Goal: Task Accomplishment & Management: Complete application form

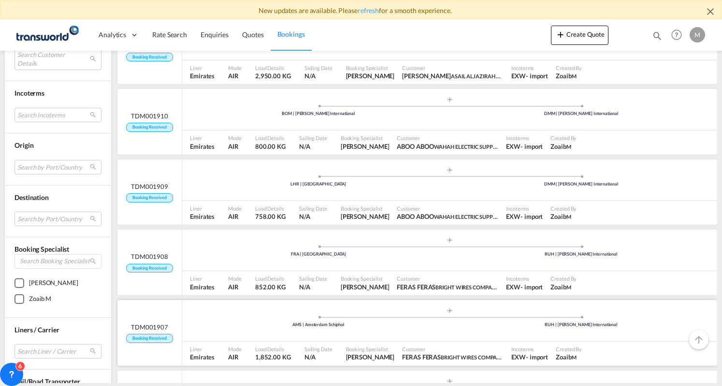
scroll to position [338, 0]
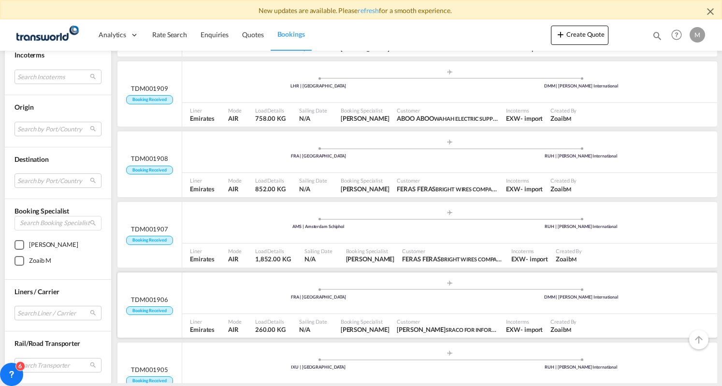
click at [234, 280] on div ".a{fill:#aaa8ad;} .a{fill:#aaa8ad;} FRA | [GEOGRAPHIC_DATA] DMM | [PERSON_NAME]…" at bounding box center [449, 294] width 535 height 29
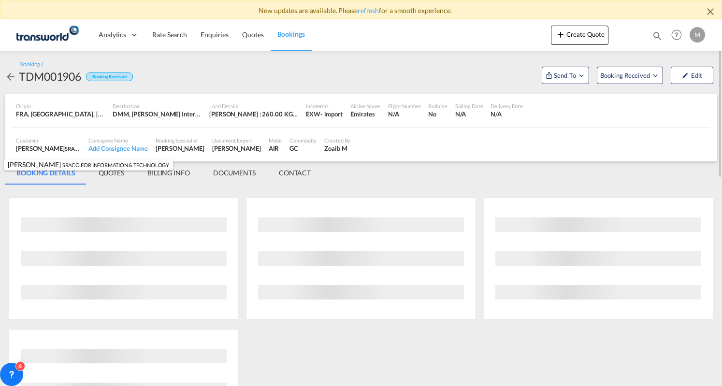
click at [65, 151] on span "SRACO FOR INFORMATION & TECHNOLOGY" at bounding box center [119, 148] width 108 height 8
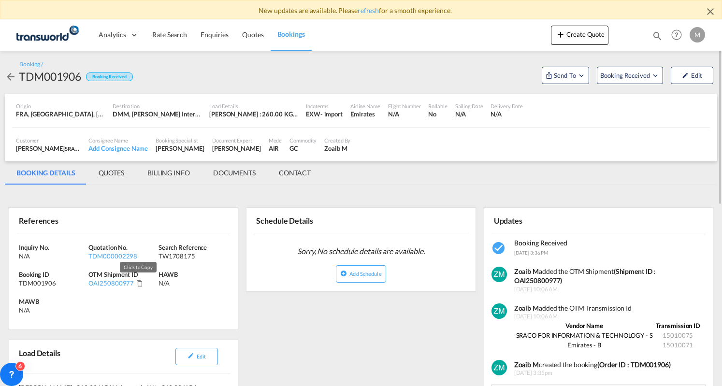
click at [139, 284] on md-icon "Click to Copy" at bounding box center [139, 283] width 7 height 7
click at [172, 172] on md-tab-item "BILLING INFO" at bounding box center [169, 172] width 66 height 23
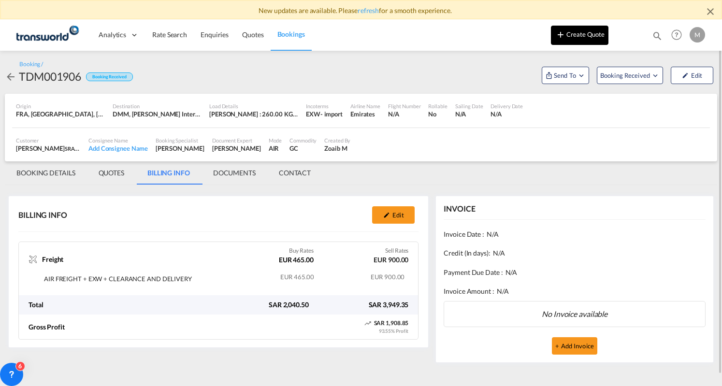
click at [598, 33] on button "Create Quote" at bounding box center [579, 35] width 57 height 19
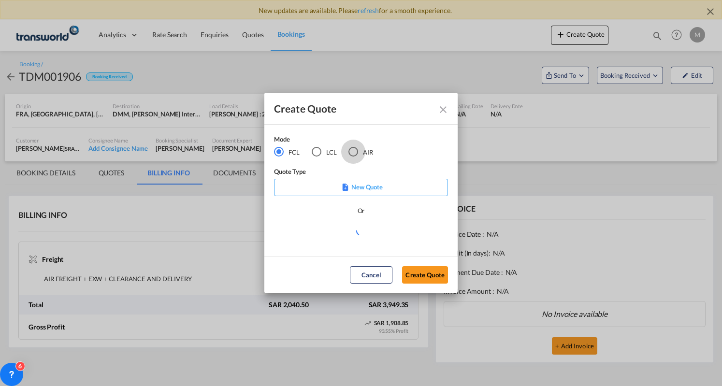
click at [354, 147] on div "AIR" at bounding box center [353, 152] width 10 height 10
click at [429, 284] on md-dialog-actions "Cancel Create Quote" at bounding box center [360, 274] width 193 height 37
click at [430, 276] on button "Create Quote" at bounding box center [425, 274] width 46 height 17
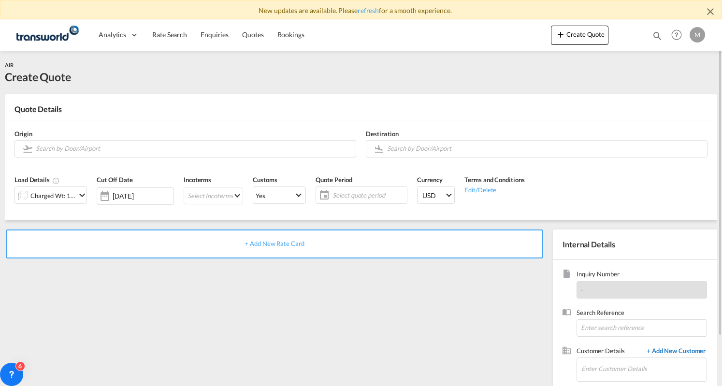
click at [665, 347] on span "+ Add New Customer" at bounding box center [673, 351] width 65 height 11
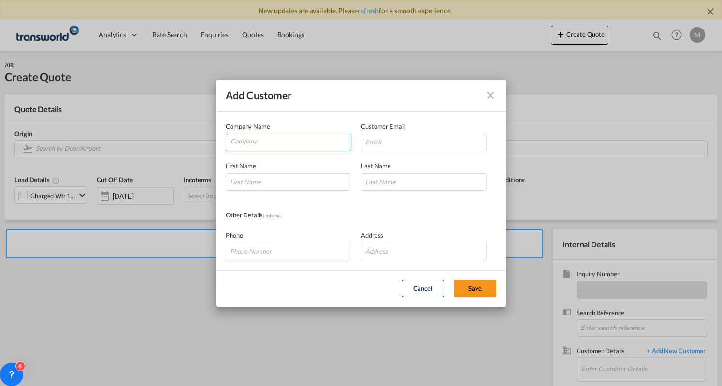
click at [279, 138] on input "Company" at bounding box center [290, 141] width 120 height 14
paste input "TVM GLOBAL FORWARDING"
click at [289, 140] on input "TVM GLOBAL FORWARDING" at bounding box center [290, 141] width 120 height 14
type input "TVM GLOBAL"
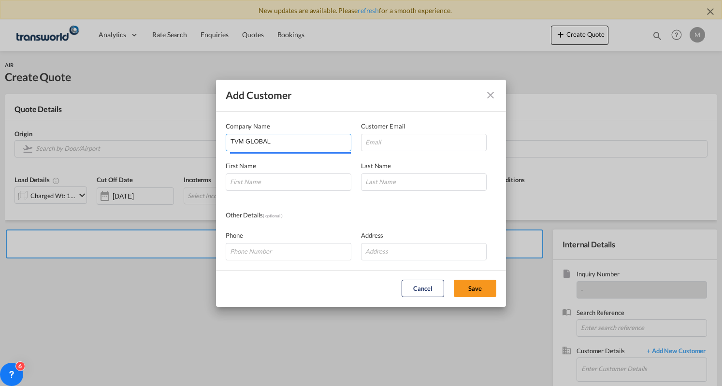
click at [254, 142] on input "TVM GLOBAL" at bounding box center [290, 141] width 120 height 14
click at [497, 97] on button "Add Customer Company ..." at bounding box center [490, 94] width 19 height 19
click at [495, 93] on md-icon "icon-close" at bounding box center [490, 95] width 12 height 12
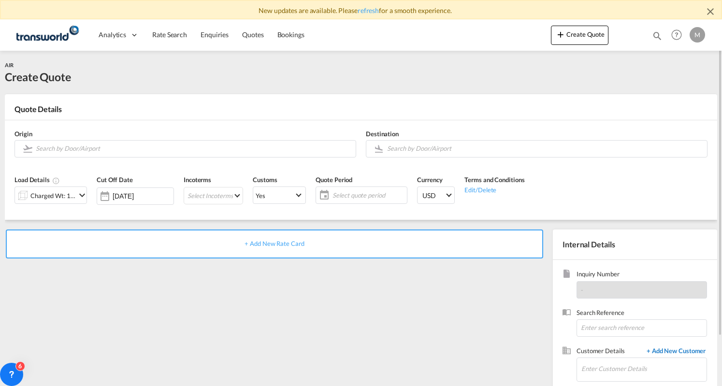
click at [683, 349] on span "+ Add New Customer" at bounding box center [673, 351] width 65 height 11
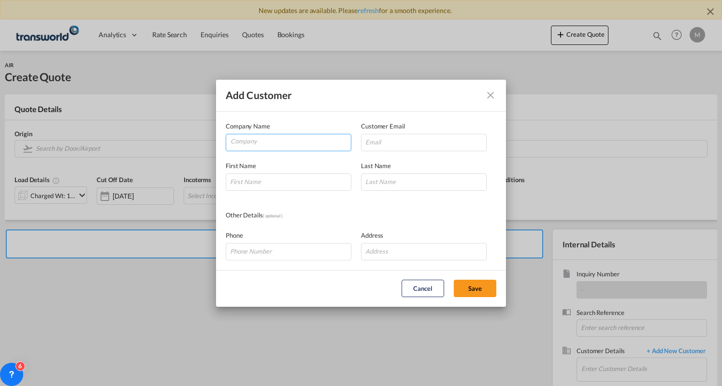
click at [296, 138] on input "Company" at bounding box center [290, 141] width 120 height 14
paste input "TVM GLOBAL"
click at [296, 161] on span "TVM GLOBAL FORWARDING & LOGISTICS LLC" at bounding box center [307, 165] width 141 height 8
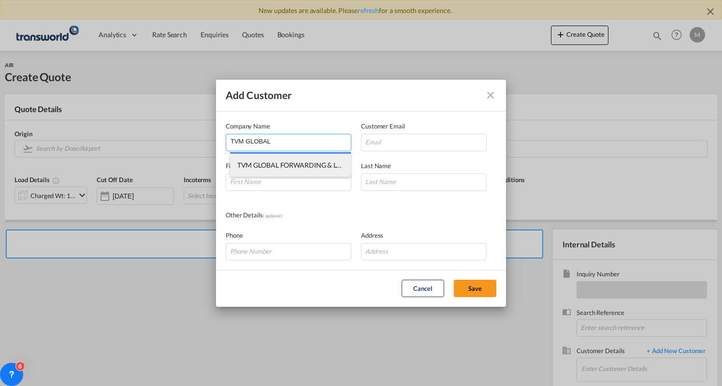
type input "TVM GLOBAL FORWARDING & LOGISTICS LLC"
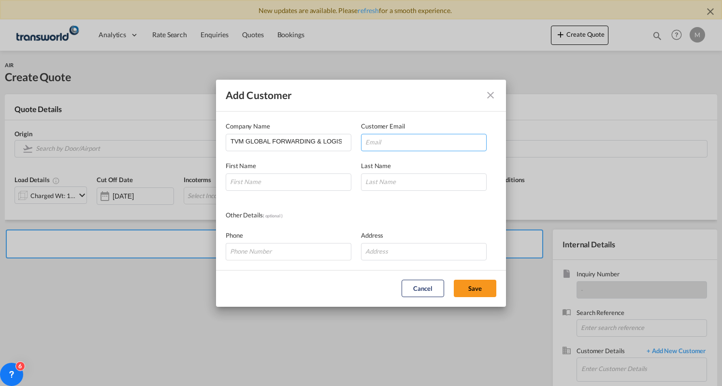
click at [403, 142] on input "Add Customer Company ..." at bounding box center [424, 142] width 126 height 17
paste input "[EMAIL_ADDRESS][DOMAIN_NAME]"
type input "[EMAIL_ADDRESS][DOMAIN_NAME]"
click at [285, 183] on input "Add Customer Company ..." at bounding box center [289, 181] width 126 height 17
paste input "Karthy"
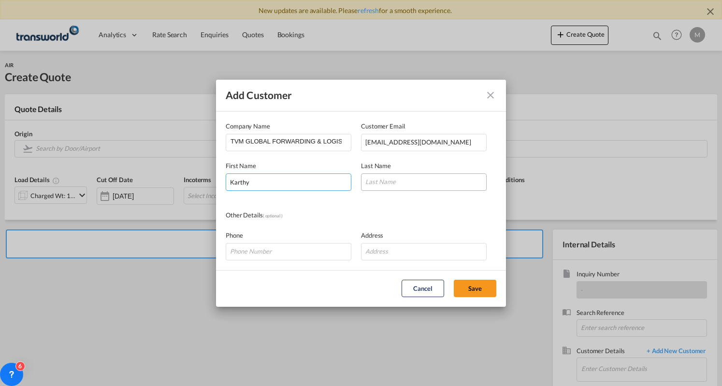
type input "Karthy"
click at [395, 186] on input "Add Customer Company ..." at bounding box center [424, 181] width 126 height 17
click at [315, 217] on div "Other Details ( optional )" at bounding box center [293, 215] width 135 height 11
drag, startPoint x: 277, startPoint y: 256, endPoint x: 282, endPoint y: 254, distance: 5.4
click at [277, 256] on input "Add Customer Company ..." at bounding box center [289, 251] width 126 height 17
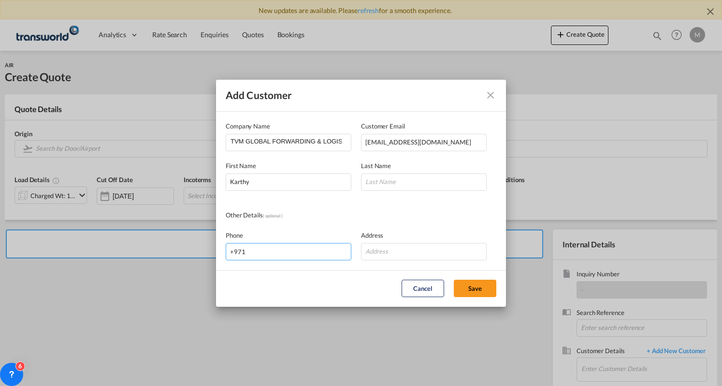
paste input "564005495"
type input "[PHONE_NUMBER]"
click at [424, 258] on input "Add Customer Company ..." at bounding box center [424, 251] width 126 height 17
paste input "P.O Box 62246 Dubai - U.A.E"
type input "P.O Box 62246 Dubai - U.A.E"
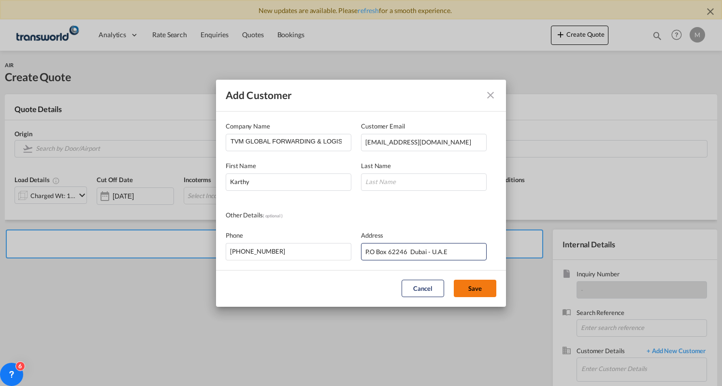
click at [479, 286] on button "Save" at bounding box center [475, 288] width 43 height 17
click at [419, 184] on input "Add Customer Company ..." at bounding box center [424, 181] width 126 height 17
type input "MR."
click at [469, 287] on button "Save" at bounding box center [475, 288] width 43 height 17
type input "TVM GLOBAL FORWARDING & LOGISTICS LLC, Karthy MR., [EMAIL_ADDRESS][DOMAIN_NAME]"
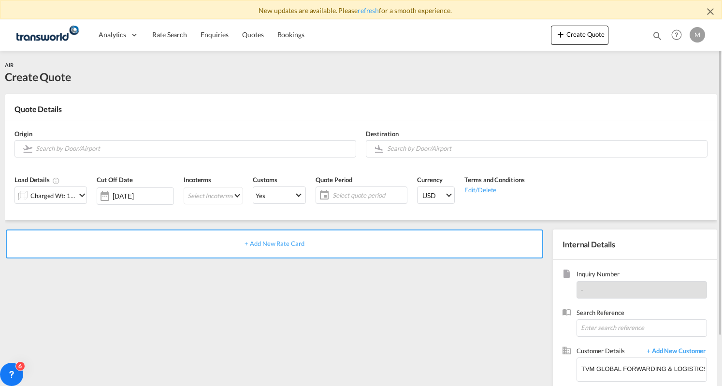
scroll to position [57, 0]
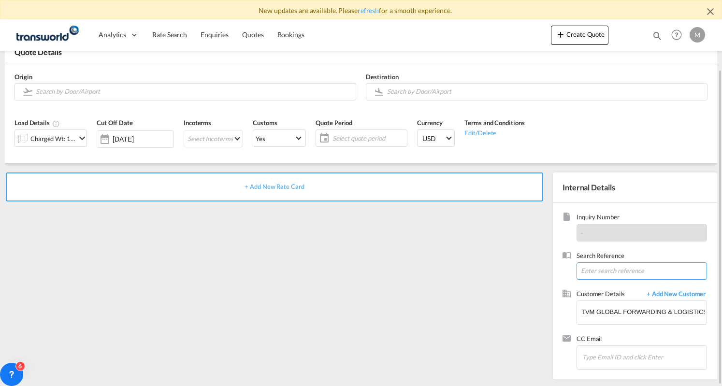
click at [603, 268] on input at bounding box center [641, 270] width 130 height 17
type input "AEXP29"
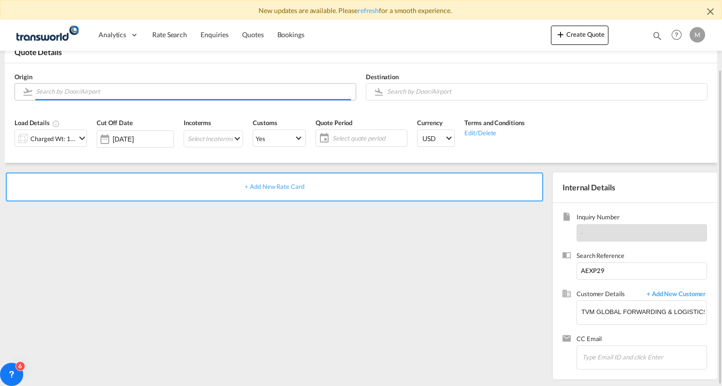
click at [106, 91] on input "Search by Door/Airport" at bounding box center [193, 91] width 315 height 17
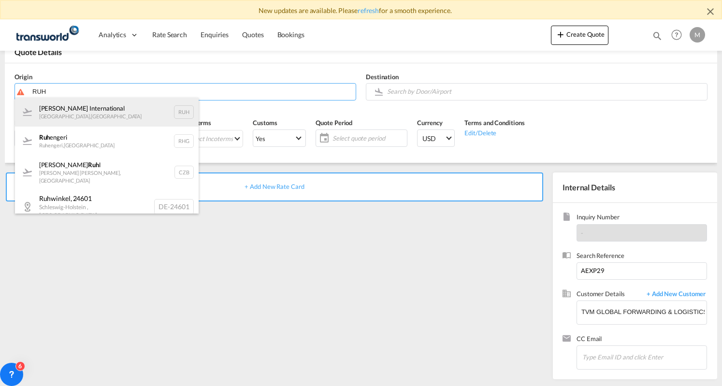
click at [75, 110] on div "[PERSON_NAME] International [GEOGRAPHIC_DATA] , [GEOGRAPHIC_DATA] RUH" at bounding box center [107, 112] width 184 height 29
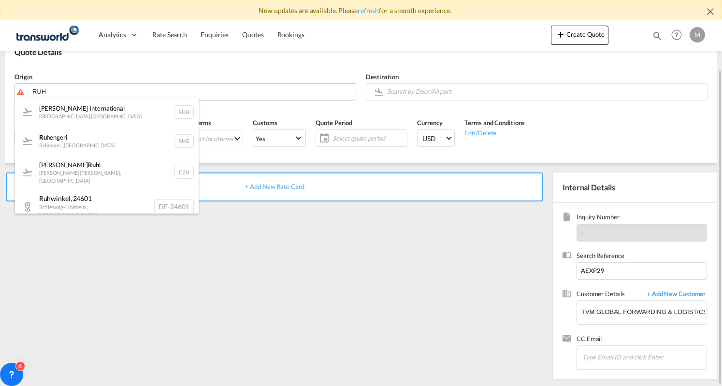
type input "[PERSON_NAME] International, [GEOGRAPHIC_DATA], RUH"
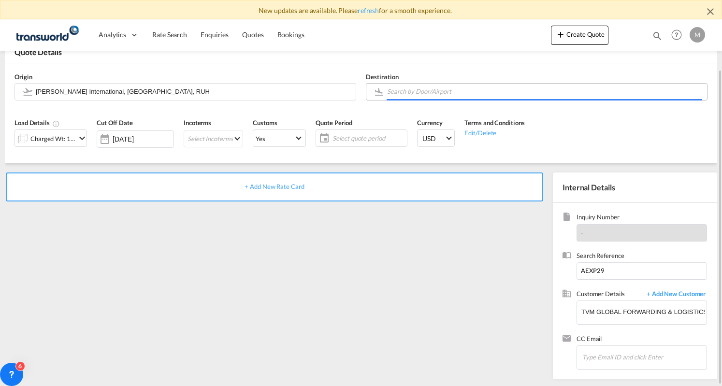
click at [441, 90] on input "Search by Door/Airport" at bounding box center [544, 91] width 315 height 17
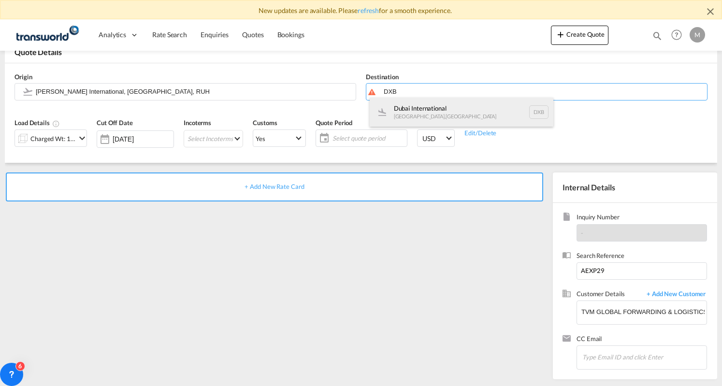
click at [415, 110] on div "Dubai International [GEOGRAPHIC_DATA] , [GEOGRAPHIC_DATA] DXB" at bounding box center [461, 112] width 184 height 29
type input "Dubai International, [GEOGRAPHIC_DATA], DXB"
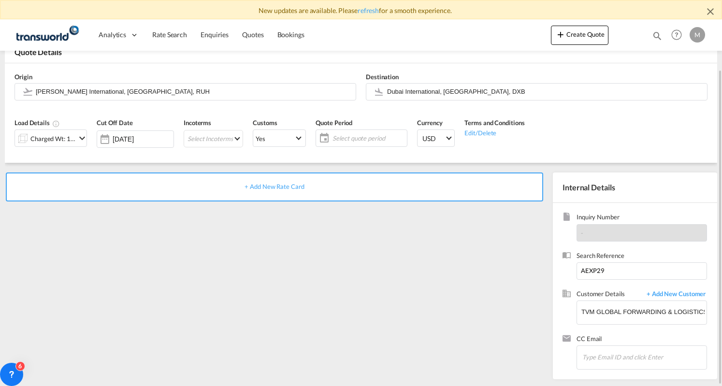
click at [77, 140] on md-icon "icon-chevron-down" at bounding box center [82, 138] width 12 height 12
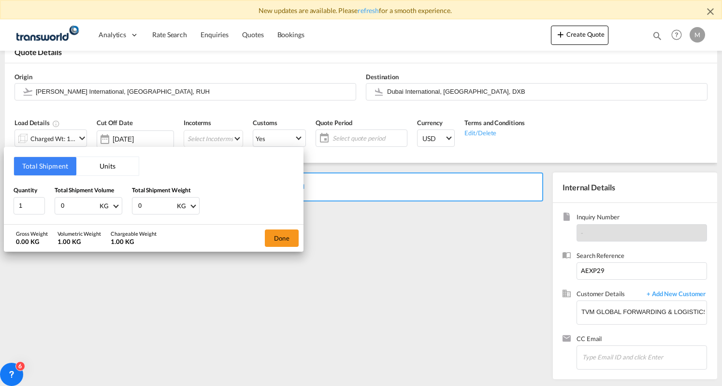
drag, startPoint x: 88, startPoint y: 200, endPoint x: 45, endPoint y: 203, distance: 43.1
click at [45, 203] on div "Quantity 1 Total Shipment Volume 0 KG CBM CFT KG LB Total Shipment Weight 0 KG …" at bounding box center [154, 199] width 280 height 29
paste input "566.5"
type input "566.5"
drag, startPoint x: 151, startPoint y: 200, endPoint x: 115, endPoint y: 208, distance: 36.5
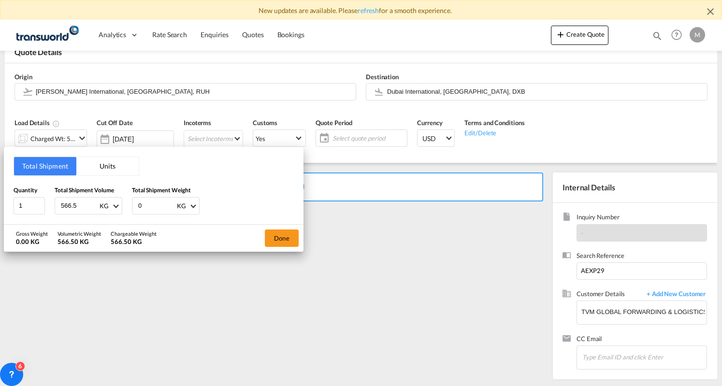
click at [115, 208] on div "Quantity 1 Total Shipment Volume 566.5 KG CBM CFT KG LB Total Shipment Weight 0…" at bounding box center [154, 199] width 280 height 29
paste input "381"
type input "381"
click at [288, 237] on button "Done" at bounding box center [282, 237] width 34 height 17
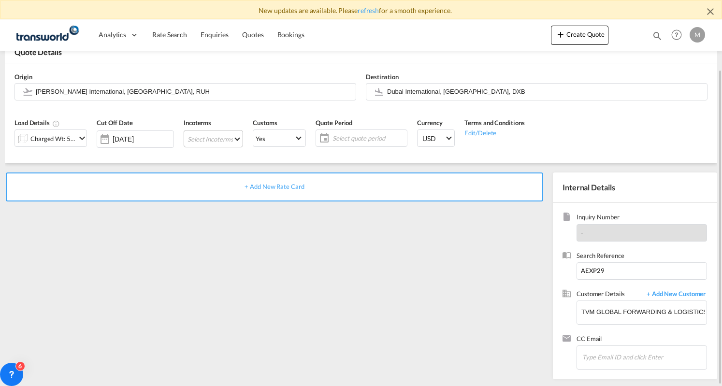
click at [235, 139] on md-select "Select Incoterms CFR - export Cost and Freight FAS - export Free Alongside Ship…" at bounding box center [213, 138] width 59 height 17
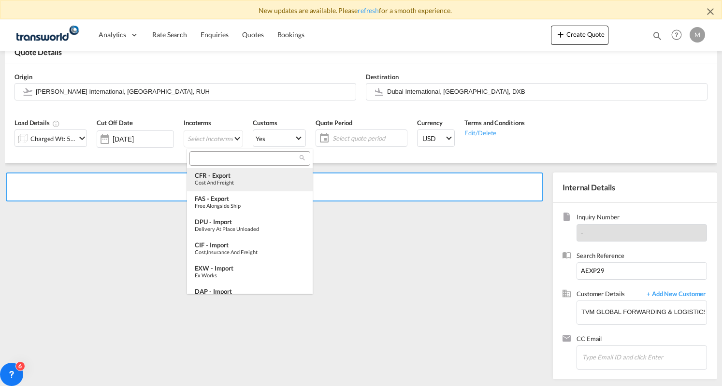
click at [233, 171] on div "CFR - export" at bounding box center [250, 175] width 110 height 8
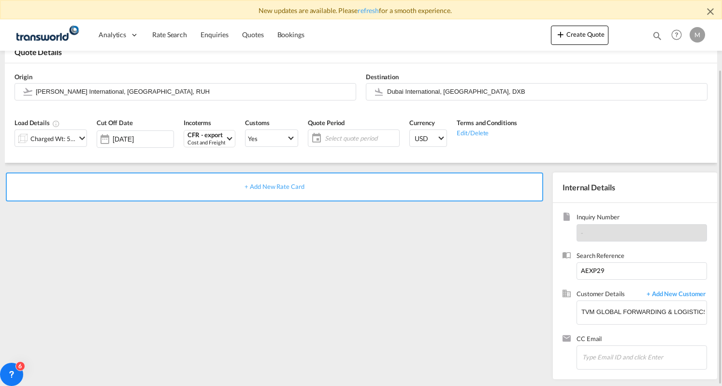
click at [326, 135] on span "Select quote period" at bounding box center [360, 138] width 77 height 14
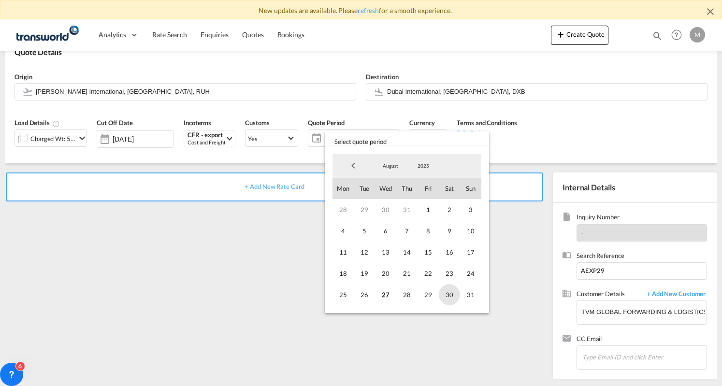
click at [444, 294] on span "30" at bounding box center [449, 294] width 21 height 21
click at [473, 296] on span "31" at bounding box center [470, 294] width 21 height 21
click at [473, 296] on div "+ Add New Rate Card" at bounding box center [276, 273] width 543 height 202
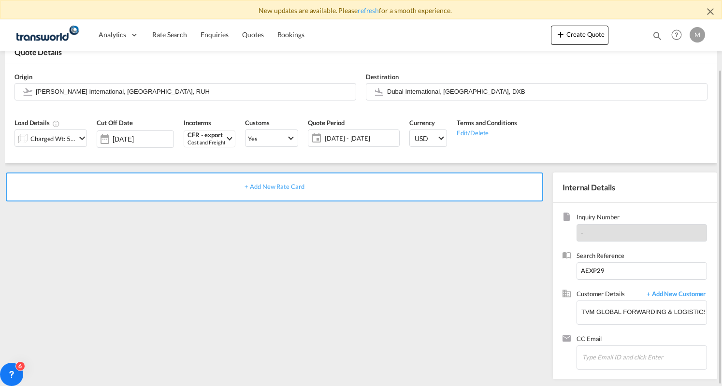
click at [315, 177] on div "+ Add New Rate Card" at bounding box center [274, 186] width 537 height 29
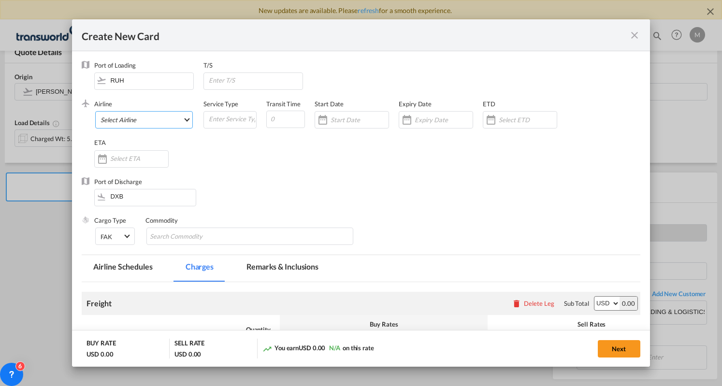
click at [157, 119] on md-select "Select Airline AIR EXPRESS S.A. (1166- / -) CMA CGM Air Cargo (1140-2C / -) DDW…" at bounding box center [144, 119] width 98 height 17
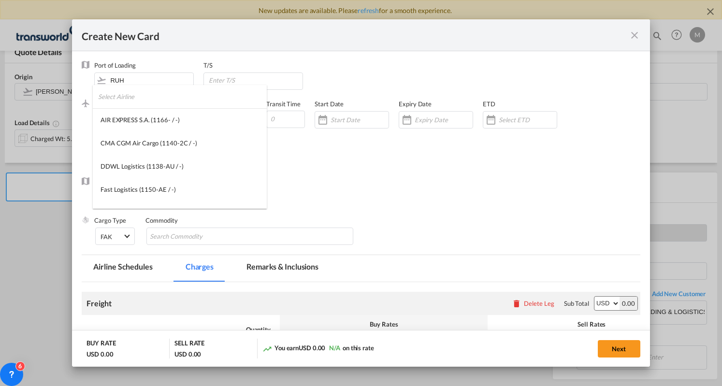
click at [152, 100] on input "search" at bounding box center [182, 96] width 169 height 23
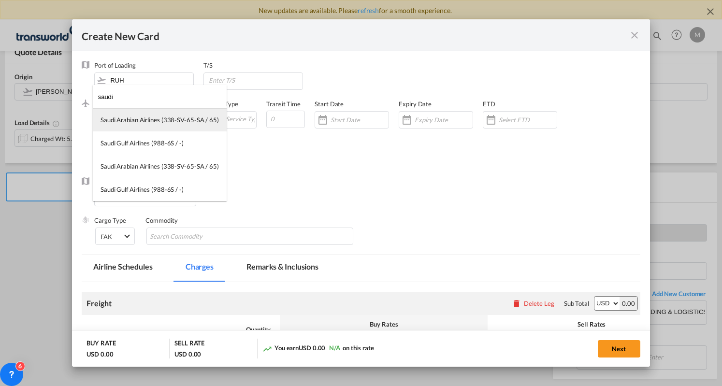
type input "saudi"
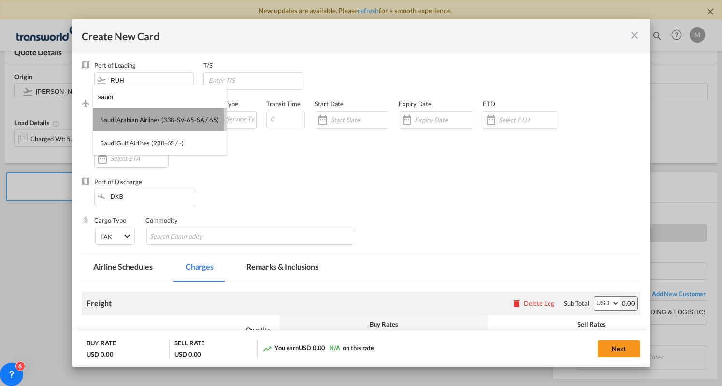
click at [138, 120] on div "Saudi Arabian Airlines (338-SV-65-SA / 65)" at bounding box center [159, 119] width 118 height 9
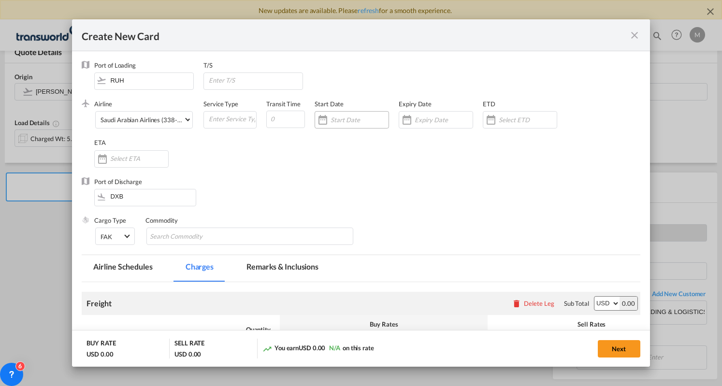
click at [322, 123] on div "Create New CardPort ..." at bounding box center [322, 119] width 15 height 19
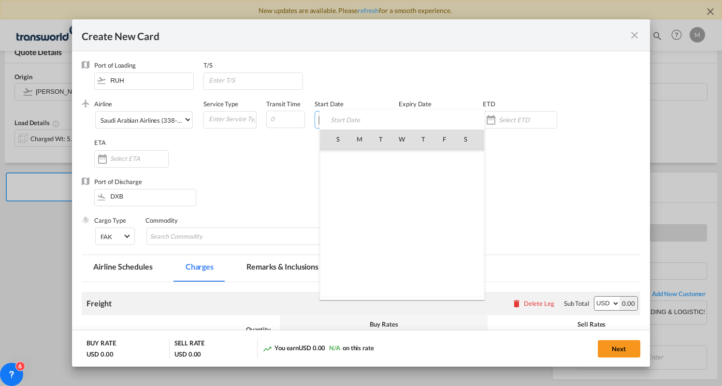
scroll to position [223610, 0]
drag, startPoint x: 406, startPoint y: 244, endPoint x: 407, endPoint y: 225, distance: 19.3
click at [406, 244] on span "27" at bounding box center [402, 245] width 20 height 20
type input "[DATE]"
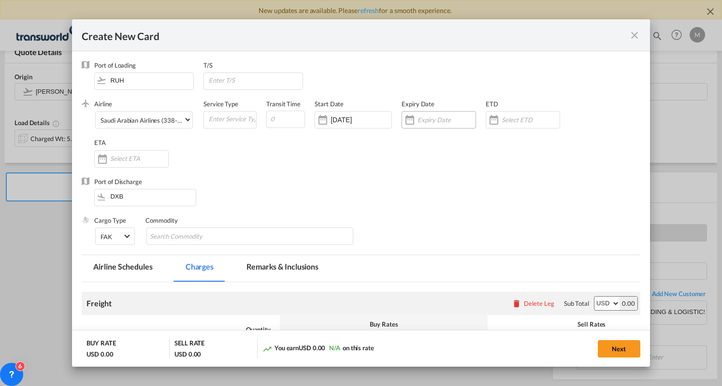
click at [412, 122] on div "Create New CardPort ..." at bounding box center [409, 119] width 15 height 19
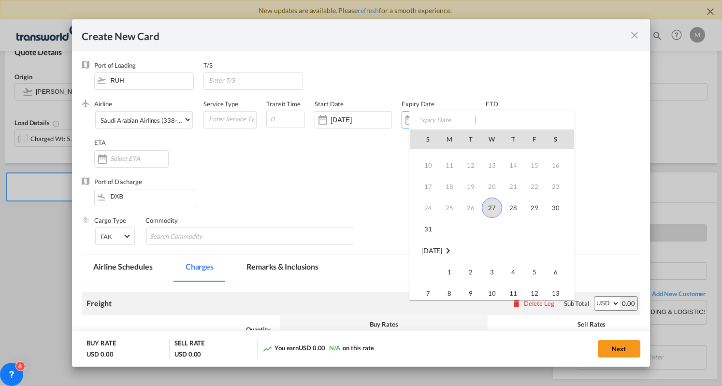
scroll to position [97, 0]
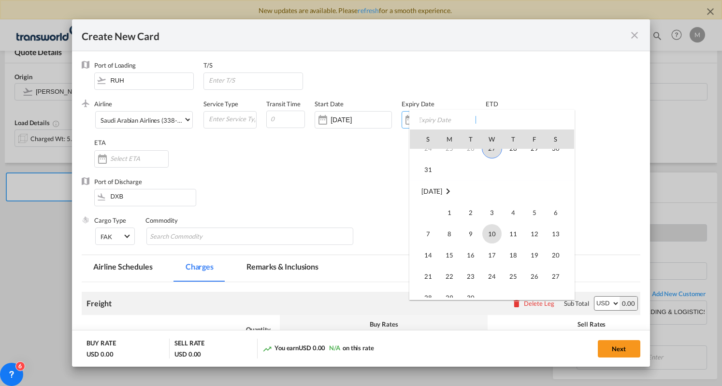
click at [489, 226] on span "10" at bounding box center [491, 233] width 19 height 19
type input "[DATE]"
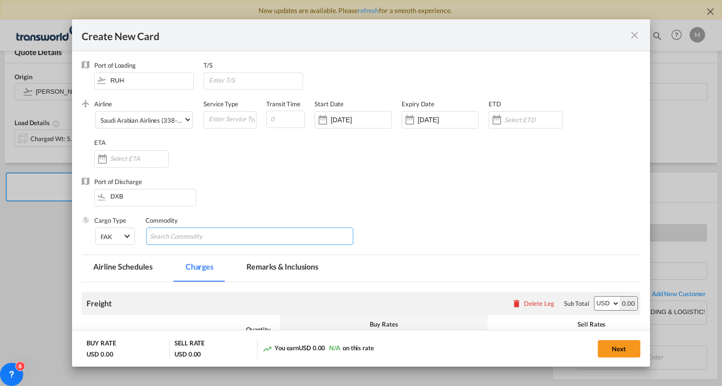
click at [222, 241] on input "Chips input." at bounding box center [194, 236] width 88 height 15
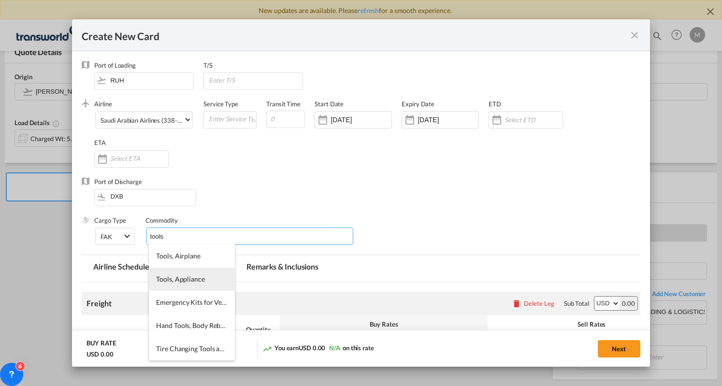
type input "tools"
click at [208, 270] on li "Tools, Appliance" at bounding box center [191, 279] width 85 height 23
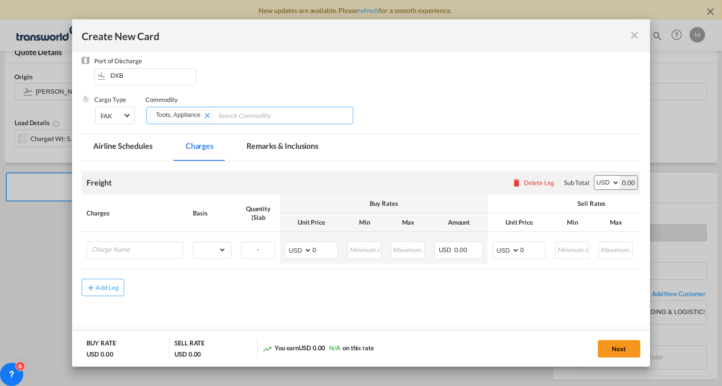
scroll to position [140, 0]
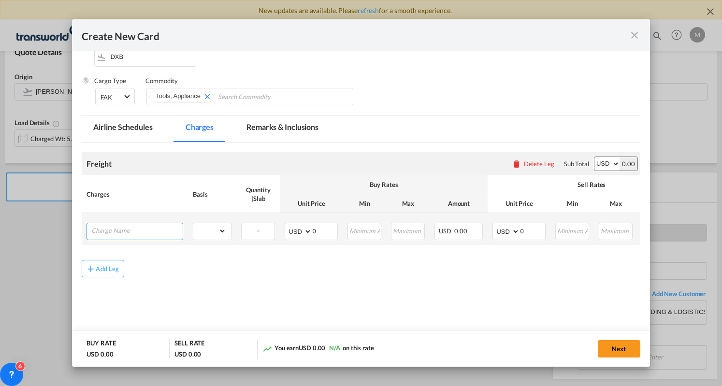
click at [139, 230] on input "Charge Name" at bounding box center [136, 230] width 91 height 14
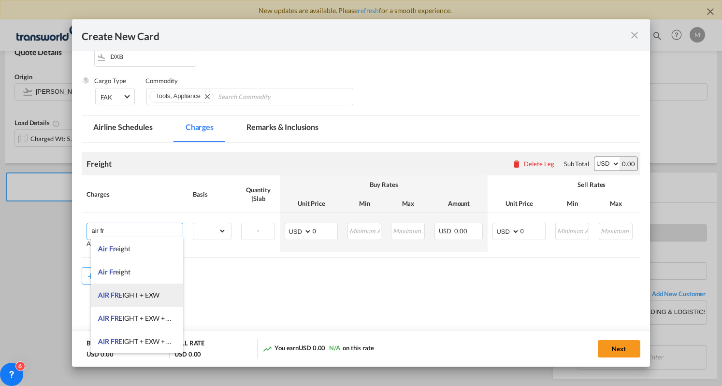
click at [143, 297] on span "AIR FR EIGHT + EXW" at bounding box center [128, 295] width 61 height 8
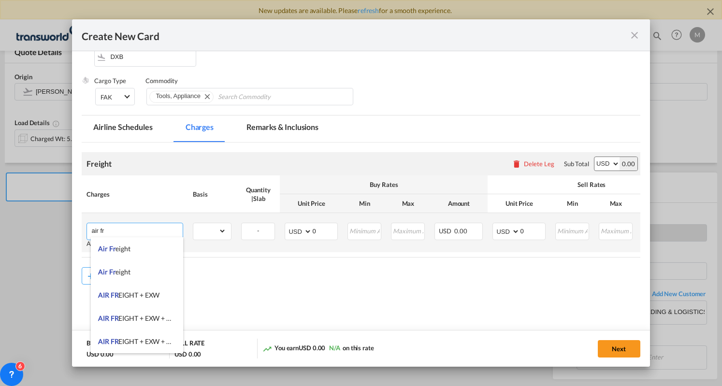
type input "AIR FREIGHT + EXW"
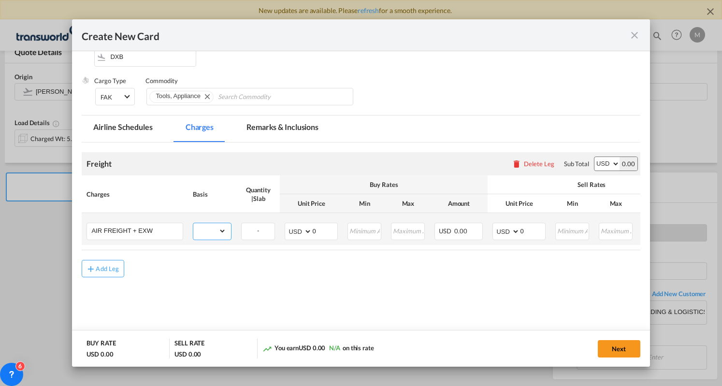
drag, startPoint x: 209, startPoint y: 236, endPoint x: 209, endPoint y: 228, distance: 7.2
click at [209, 236] on select "gross_weight volumetric_weight per_shipment per_bl per_km % on air freight per_…" at bounding box center [209, 230] width 33 height 15
select select "per_shipment"
click at [193, 223] on select "gross_weight volumetric_weight per_shipment per_bl per_km % on air freight per_…" at bounding box center [209, 230] width 33 height 15
drag, startPoint x: 331, startPoint y: 229, endPoint x: 289, endPoint y: 248, distance: 46.1
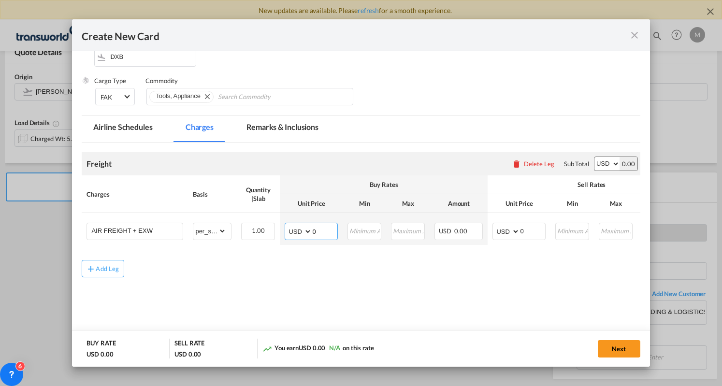
click at [289, 248] on table "Charges Basis Quantity | Slab Buy Rates Sell Rates Comments Action Unit Price M…" at bounding box center [424, 212] width 684 height 75
type input "780"
drag, startPoint x: 538, startPoint y: 227, endPoint x: 500, endPoint y: 249, distance: 43.3
click at [500, 249] on table "Charges Basis Quantity | Slab Buy Rates Sell Rates Comments Action Unit Price M…" at bounding box center [424, 212] width 684 height 75
type input "960"
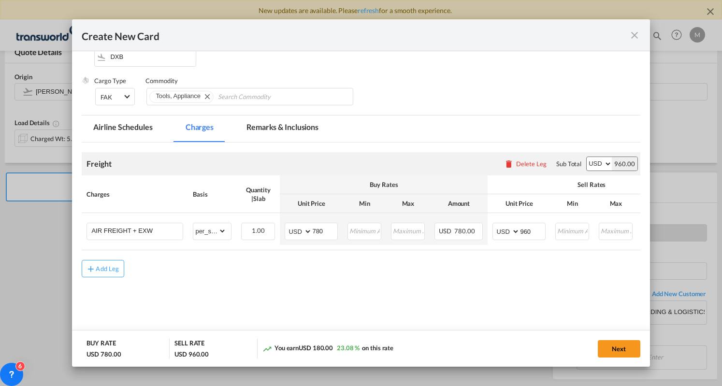
click at [495, 310] on md-content "Freight Please enter leg name Leg Name Already Exists Delete Leg Sub Total AED …" at bounding box center [361, 229] width 558 height 174
click at [624, 348] on button "Next" at bounding box center [618, 348] width 43 height 17
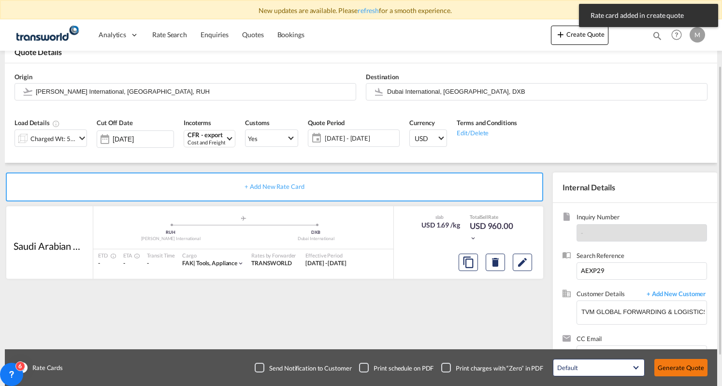
click at [677, 372] on button "Generate Quote" at bounding box center [680, 367] width 53 height 17
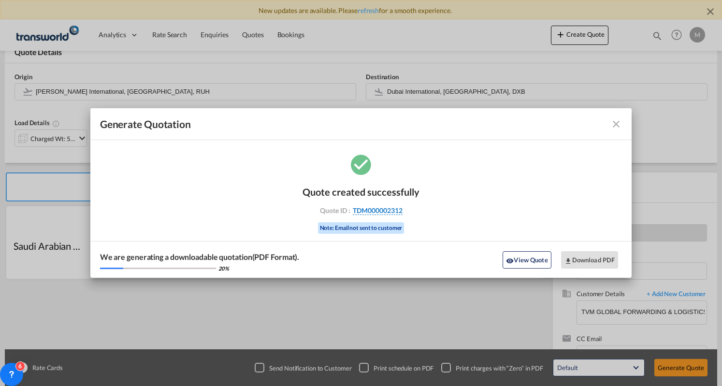
click at [387, 208] on span "TDM000002312" at bounding box center [378, 210] width 50 height 9
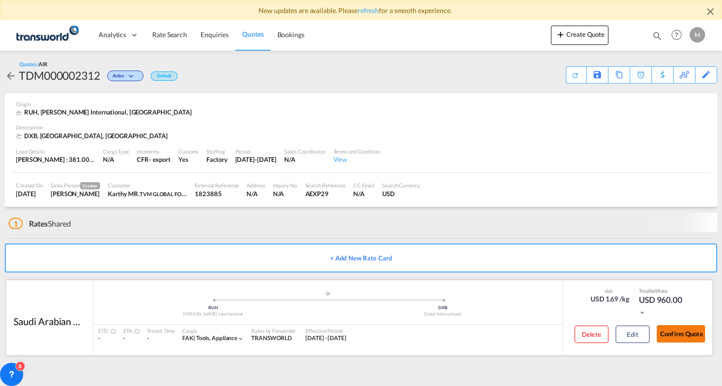
click at [690, 333] on button "Confirm Quote" at bounding box center [680, 333] width 48 height 17
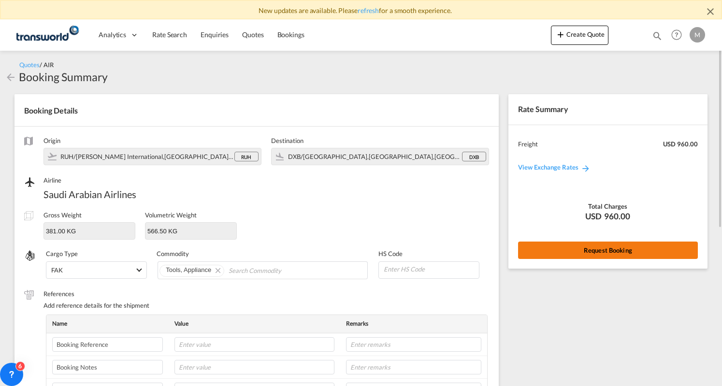
click at [602, 252] on button "Request Booking" at bounding box center [608, 250] width 180 height 17
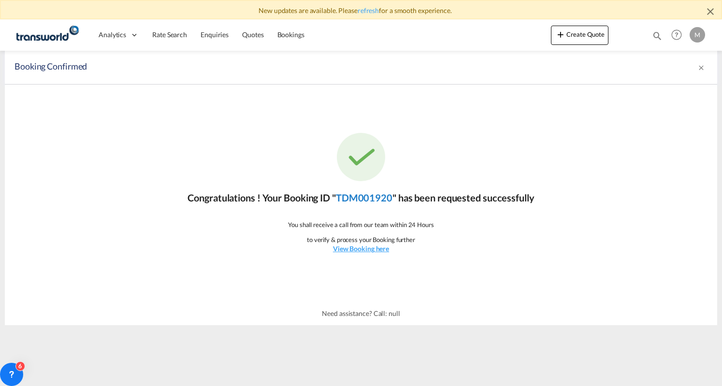
click at [376, 198] on link "TDM001920" at bounding box center [364, 198] width 57 height 12
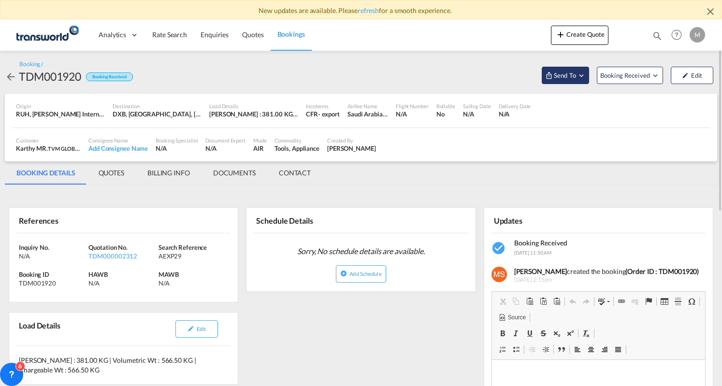
click at [566, 72] on span "Send To" at bounding box center [565, 76] width 24 height 10
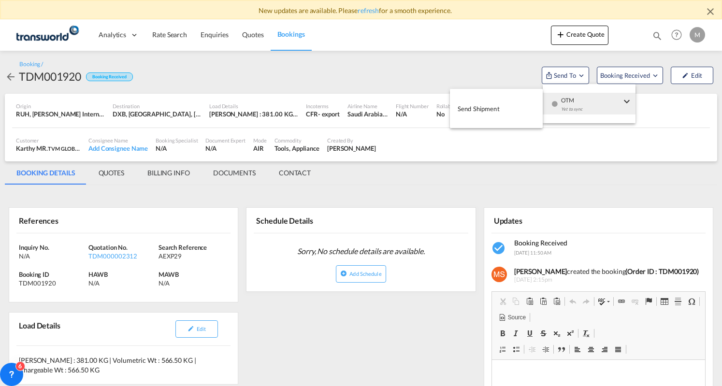
click at [578, 112] on div "Yet to sync" at bounding box center [591, 111] width 60 height 20
click at [523, 114] on button "Send Shipment" at bounding box center [496, 109] width 93 height 22
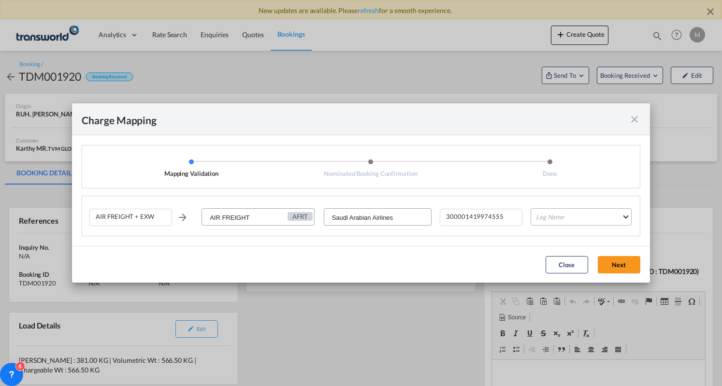
click at [555, 214] on md-select "Leg Name HANDLING ORIGIN HANDLING DESTINATION OTHERS TL PICK UP CUSTOMS ORIGIN …" at bounding box center [580, 216] width 101 height 17
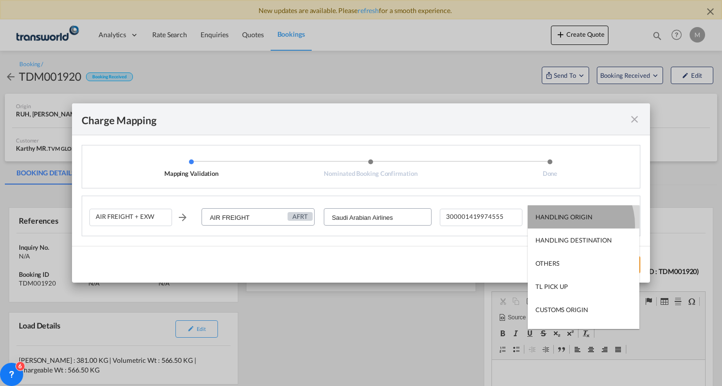
click at [565, 225] on md-option "HANDLING ORIGIN" at bounding box center [583, 216] width 112 height 23
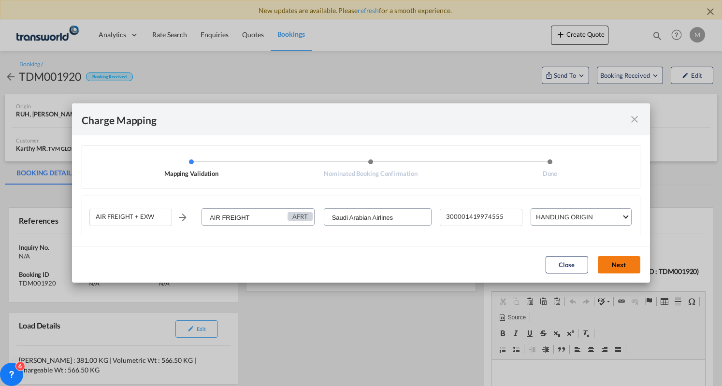
click at [634, 264] on button "Next" at bounding box center [618, 264] width 43 height 17
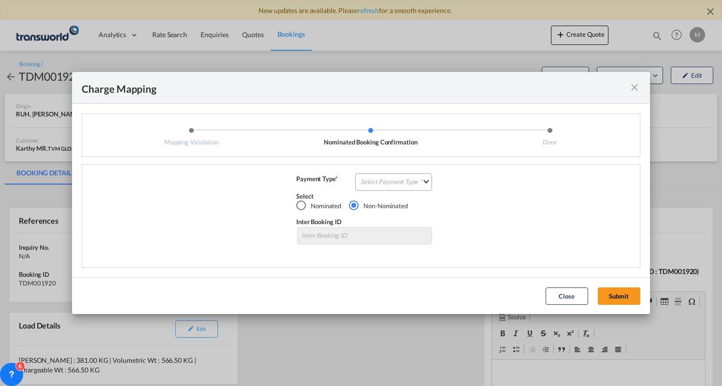
click at [432, 188] on div "Payment Type * Select Payment Type COLLECT PREPAID Select Nominated Non-Nominat…" at bounding box center [364, 220] width 550 height 93
click at [424, 188] on md-select "Select Payment Type COLLECT PREPAID" at bounding box center [393, 181] width 77 height 17
click at [419, 218] on md-content "COLLECT PREPAID" at bounding box center [396, 193] width 85 height 54
click at [421, 206] on md-option "PREPAID" at bounding box center [396, 204] width 85 height 23
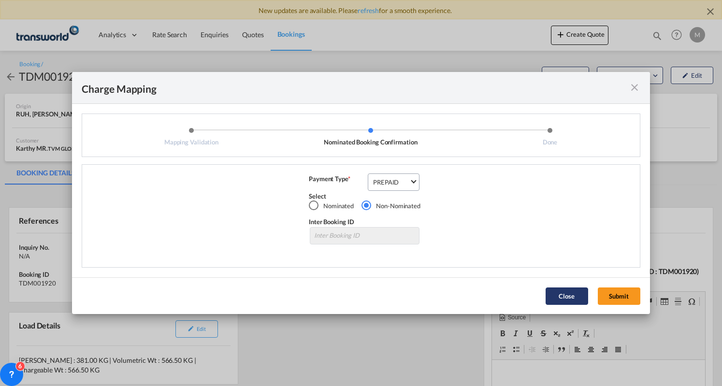
drag, startPoint x: 631, startPoint y: 296, endPoint x: 626, endPoint y: 292, distance: 6.5
click at [630, 295] on button "Submit" at bounding box center [618, 295] width 43 height 17
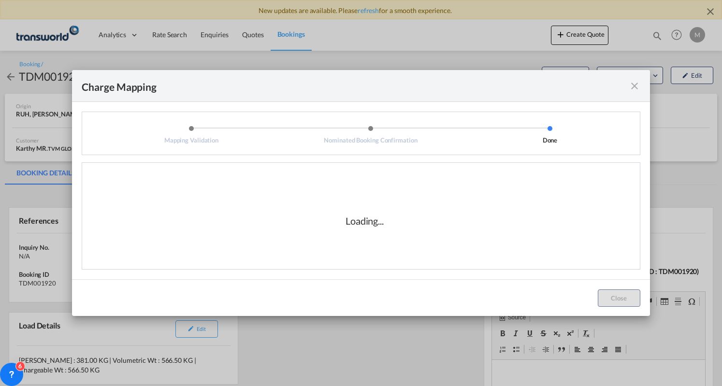
click at [638, 85] on md-icon "icon-close fg-AAA8AD cursor" at bounding box center [634, 86] width 12 height 12
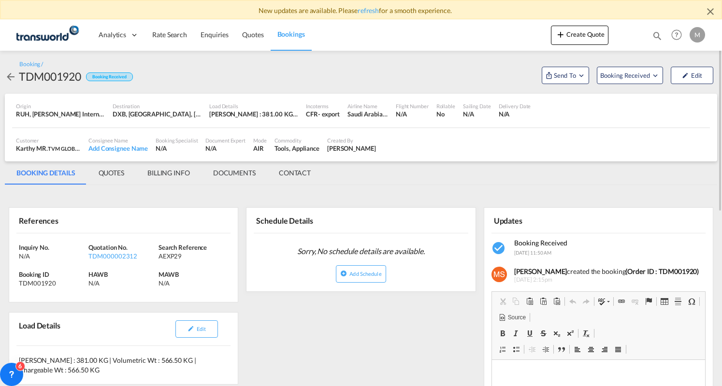
click at [291, 35] on span "Bookings" at bounding box center [291, 34] width 28 height 8
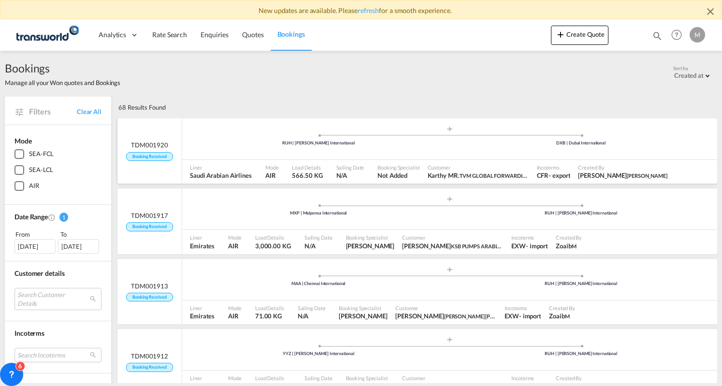
click at [355, 139] on ul ".a{fill:#aaa8ad;} .a{fill:#aaa8ad;} RUH | [PERSON_NAME] International DXB | Dub…" at bounding box center [449, 137] width 525 height 5
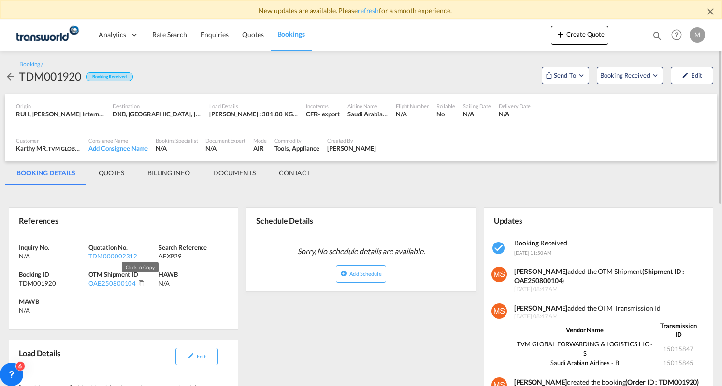
click at [138, 284] on md-icon "Click to Copy" at bounding box center [141, 283] width 7 height 7
